Goal: Information Seeking & Learning: Learn about a topic

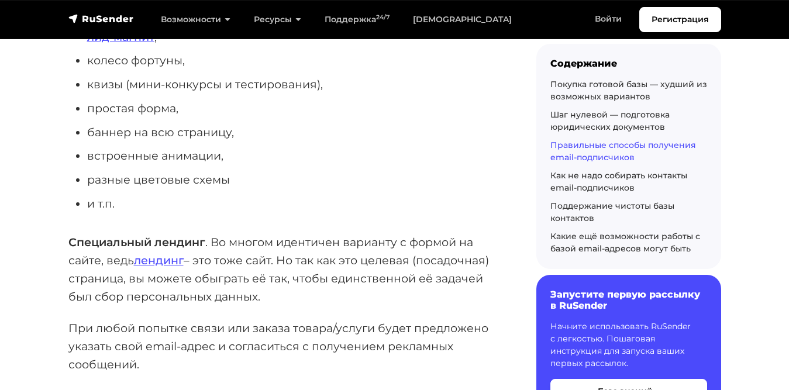
scroll to position [2360, 0]
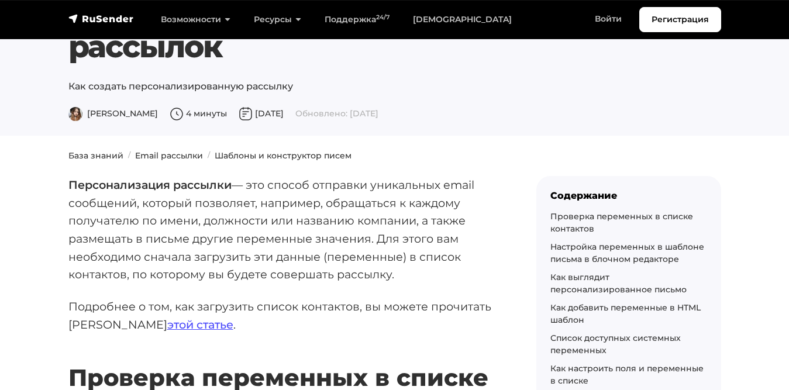
scroll to position [94, 0]
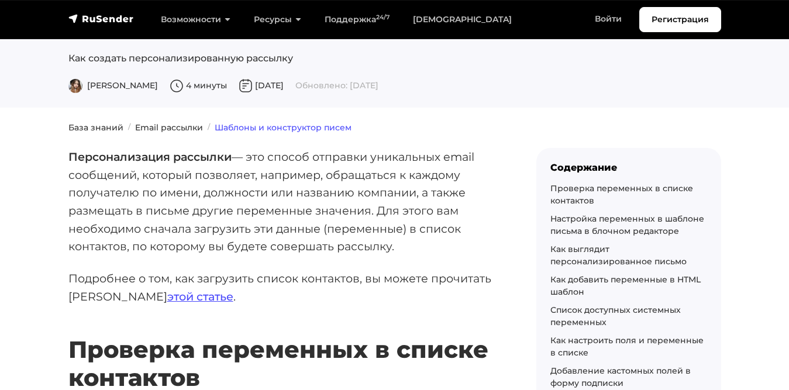
click at [255, 126] on link "Шаблоны и конструктор писем" at bounding box center [283, 127] width 137 height 11
